Goal: Information Seeking & Learning: Learn about a topic

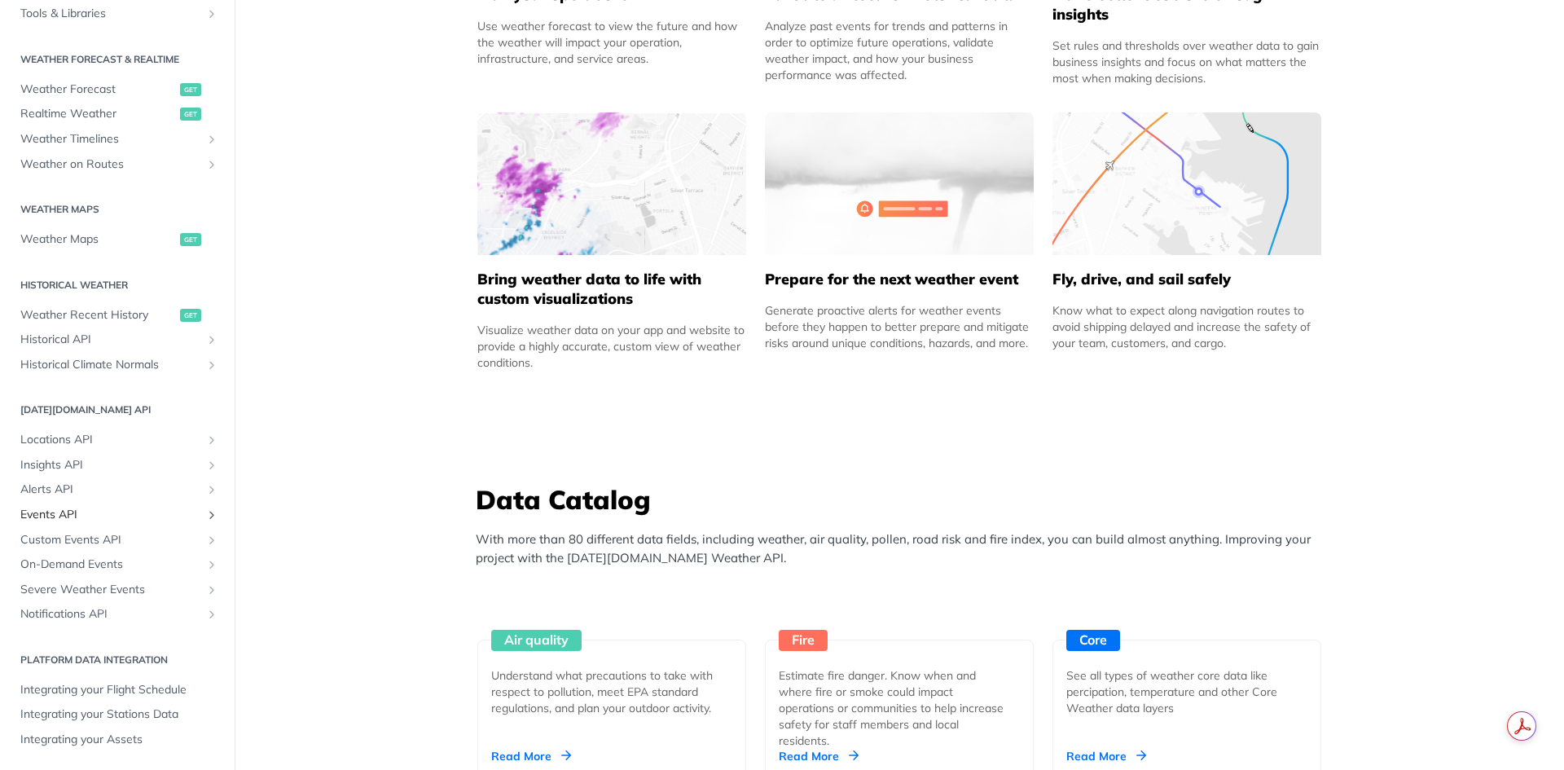
scroll to position [977, 0]
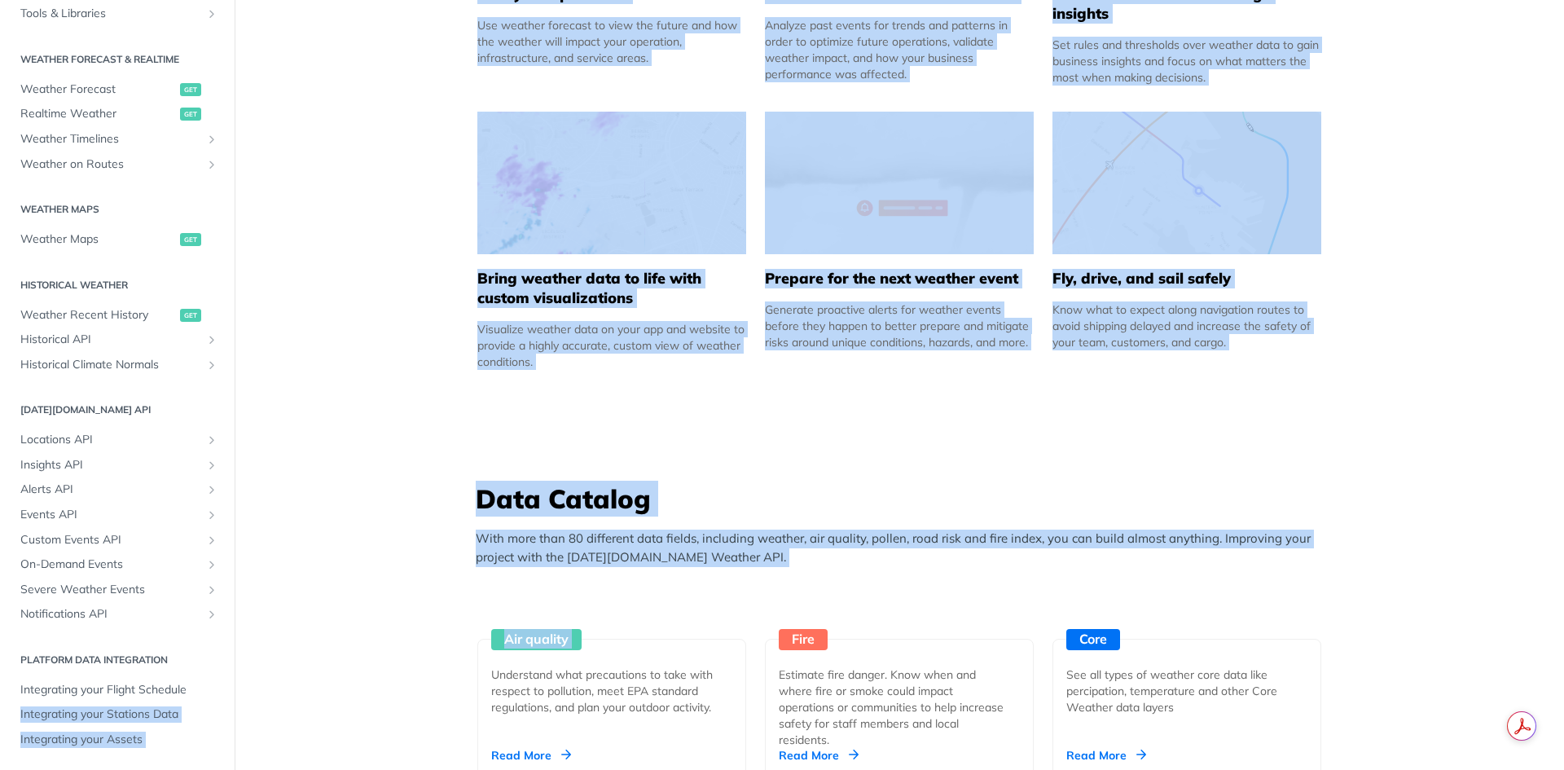
drag, startPoint x: 235, startPoint y: 673, endPoint x: 234, endPoint y: 700, distance: 26.9
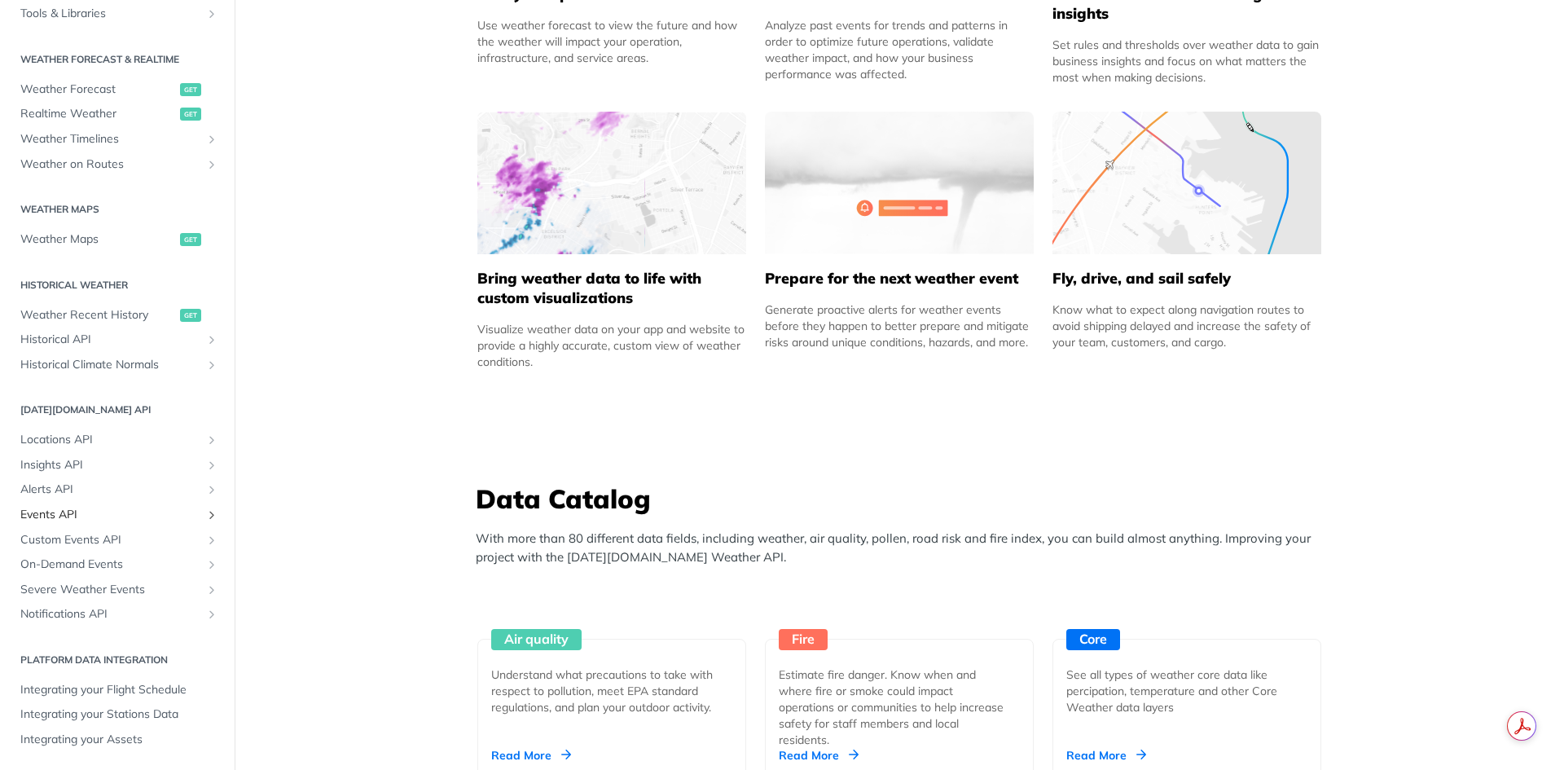
click at [115, 516] on span "Events API" at bounding box center [110, 515] width 181 height 16
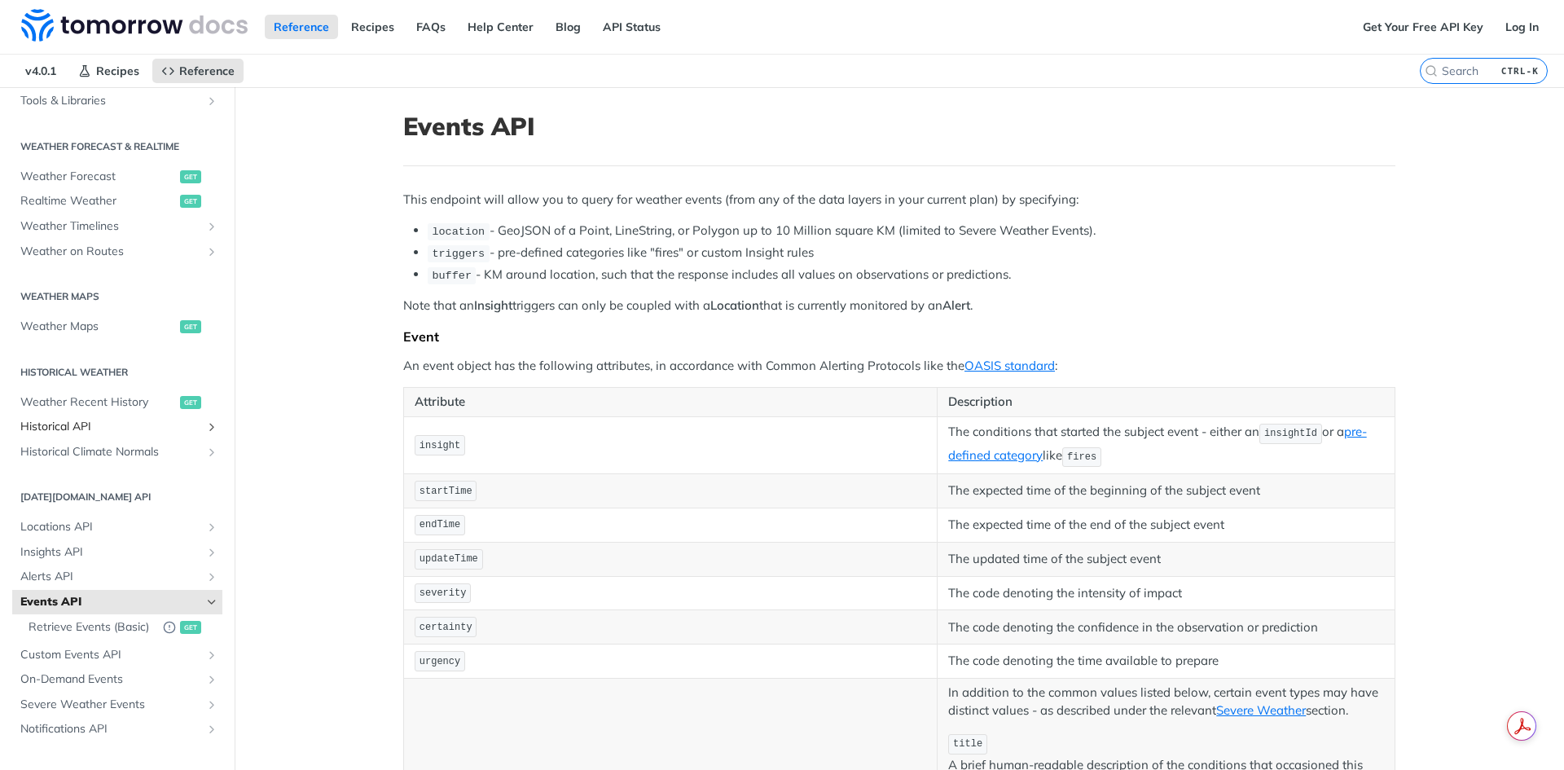
click at [73, 424] on span "Historical API" at bounding box center [110, 427] width 181 height 16
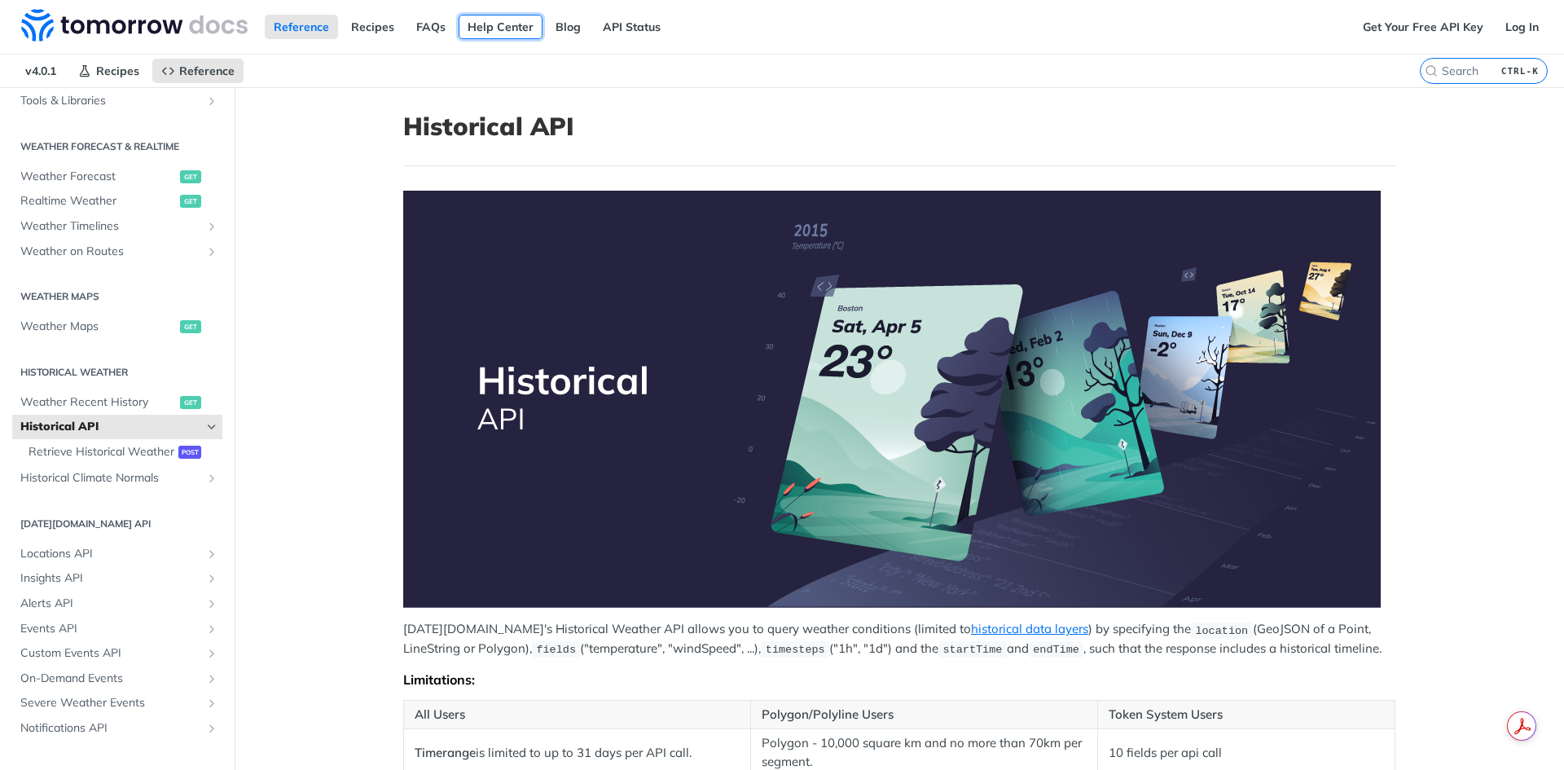
click at [508, 32] on link "Help Center" at bounding box center [501, 27] width 84 height 24
